Goal: Task Accomplishment & Management: Use online tool/utility

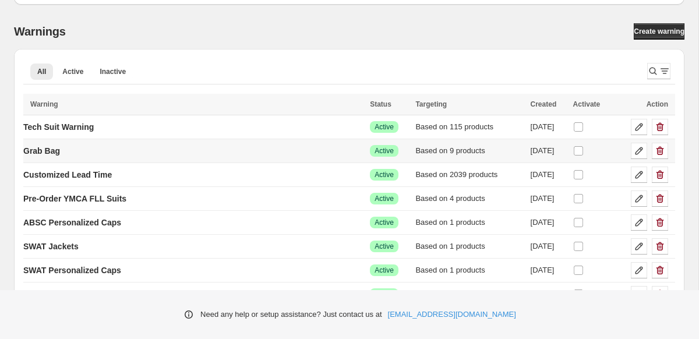
scroll to position [44, 0]
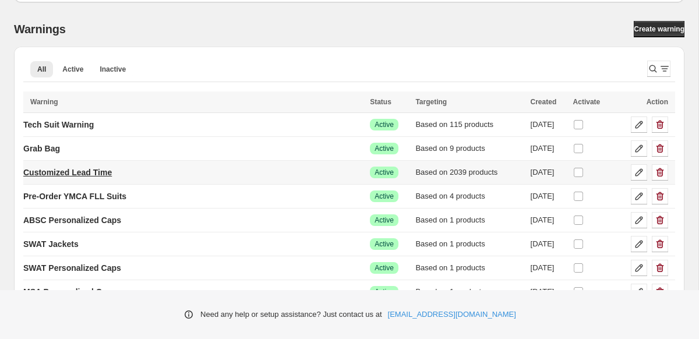
click at [95, 171] on p "Customized Lead Time" at bounding box center [67, 173] width 89 height 12
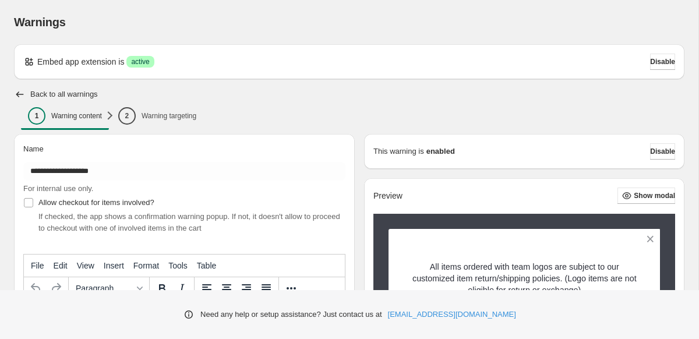
type input "**********"
click at [162, 122] on span "2 Warning targeting" at bounding box center [157, 115] width 78 height 17
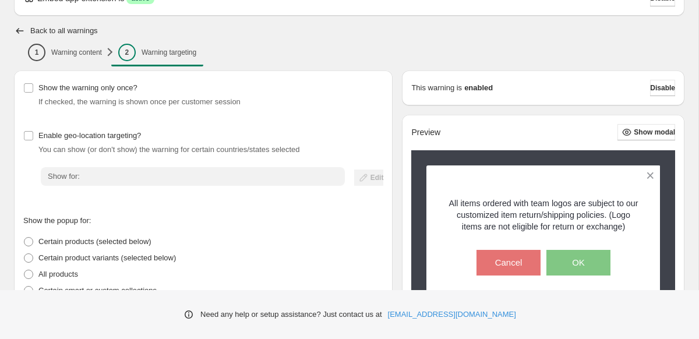
scroll to position [273, 0]
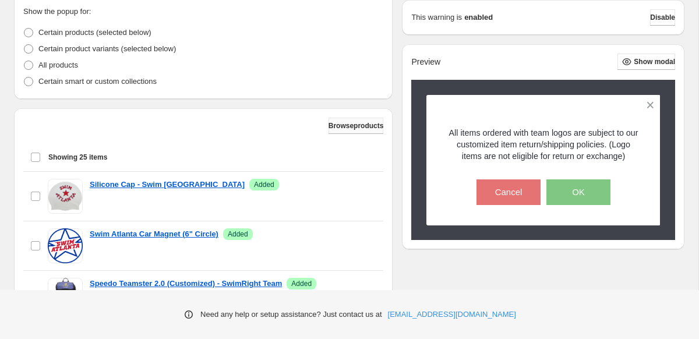
click at [348, 122] on span "Browse products" at bounding box center [355, 125] width 55 height 9
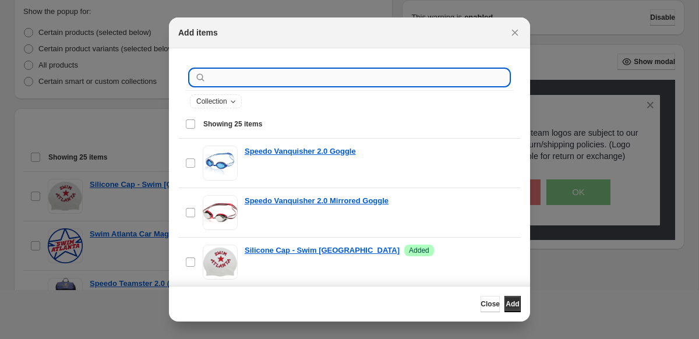
click at [225, 76] on input ":r1v:" at bounding box center [358, 77] width 300 height 16
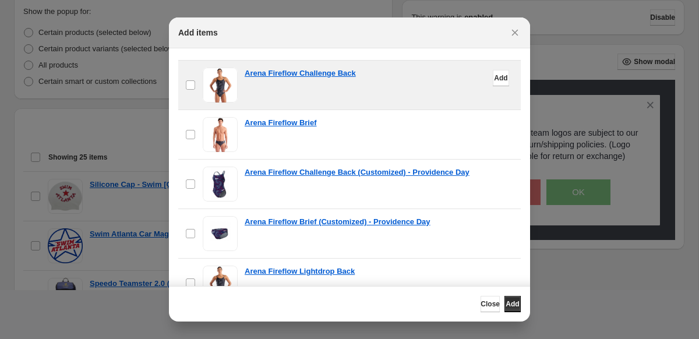
scroll to position [81, 0]
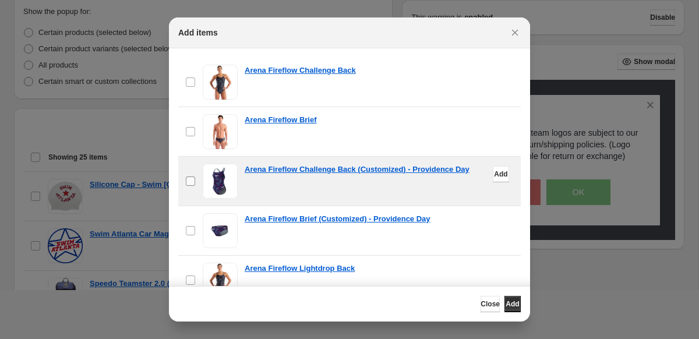
type input "********"
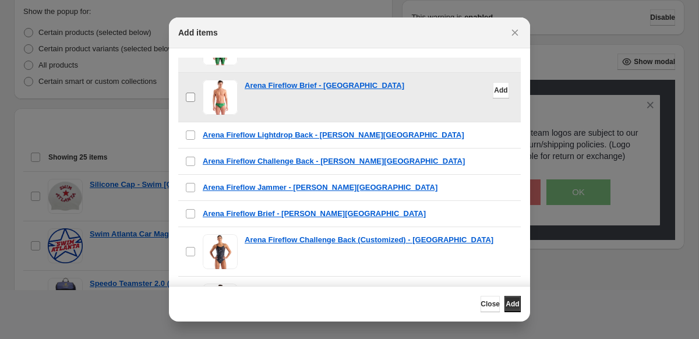
scroll to position [522, 0]
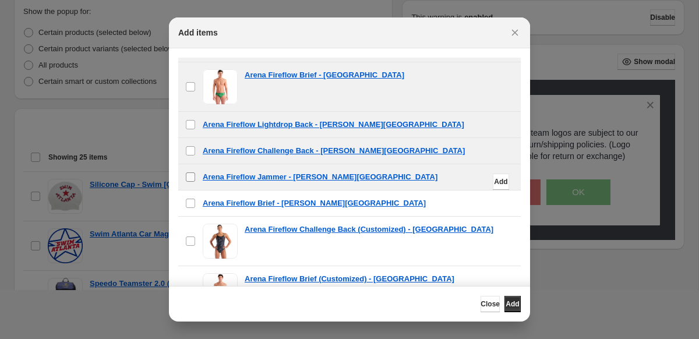
click at [190, 185] on label "checkbox" at bounding box center [190, 177] width 24 height 26
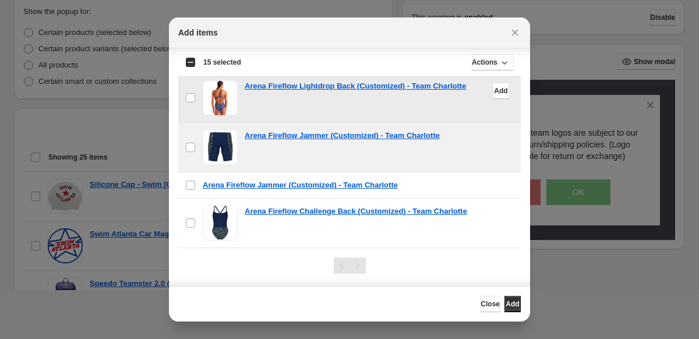
scroll to position [108, 0]
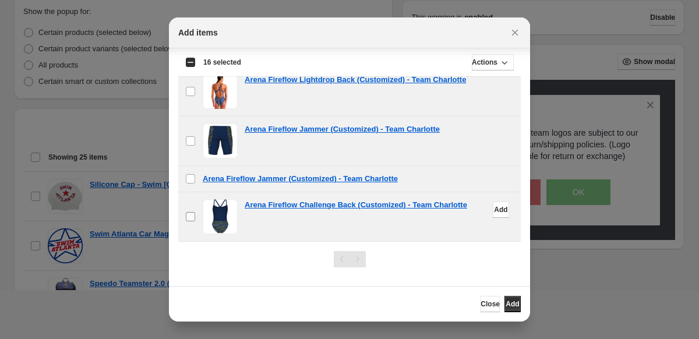
click at [189, 221] on span ":r1v:" at bounding box center [190, 216] width 10 height 10
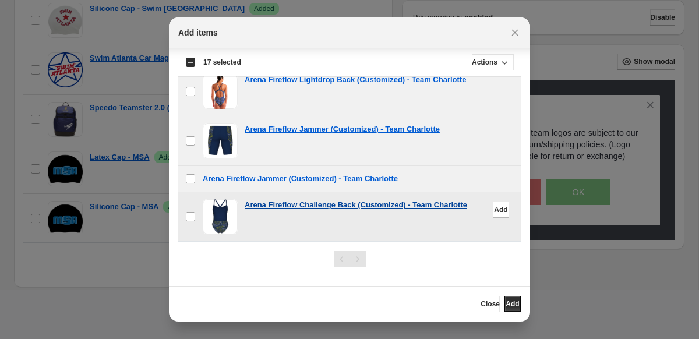
scroll to position [472, 0]
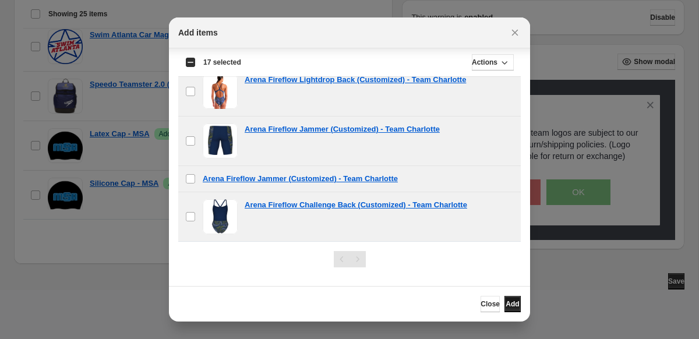
click at [507, 306] on span "Add" at bounding box center [511, 303] width 13 height 9
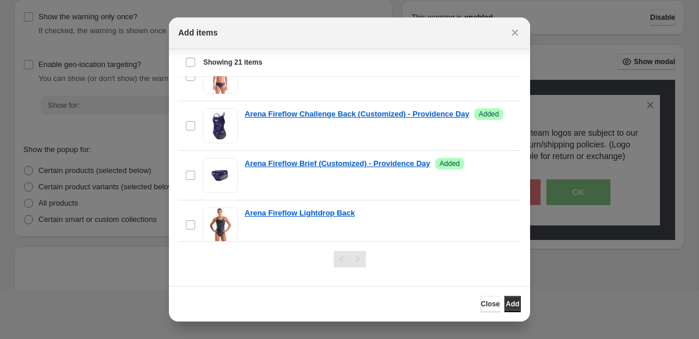
scroll to position [0, 0]
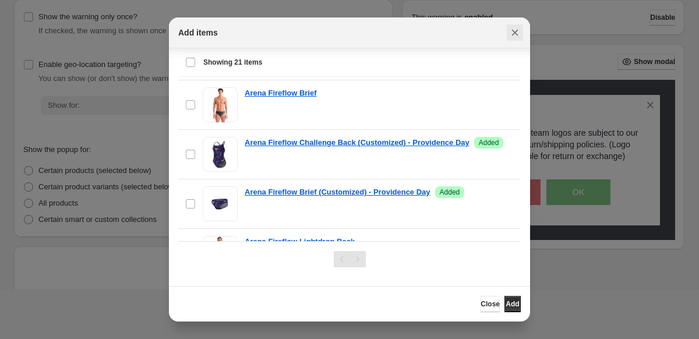
click at [514, 33] on icon "Close" at bounding box center [515, 33] width 12 height 12
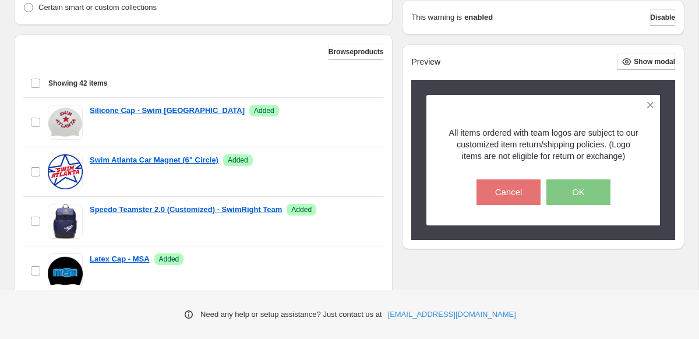
scroll to position [289, 0]
